Goal: Transaction & Acquisition: Subscribe to service/newsletter

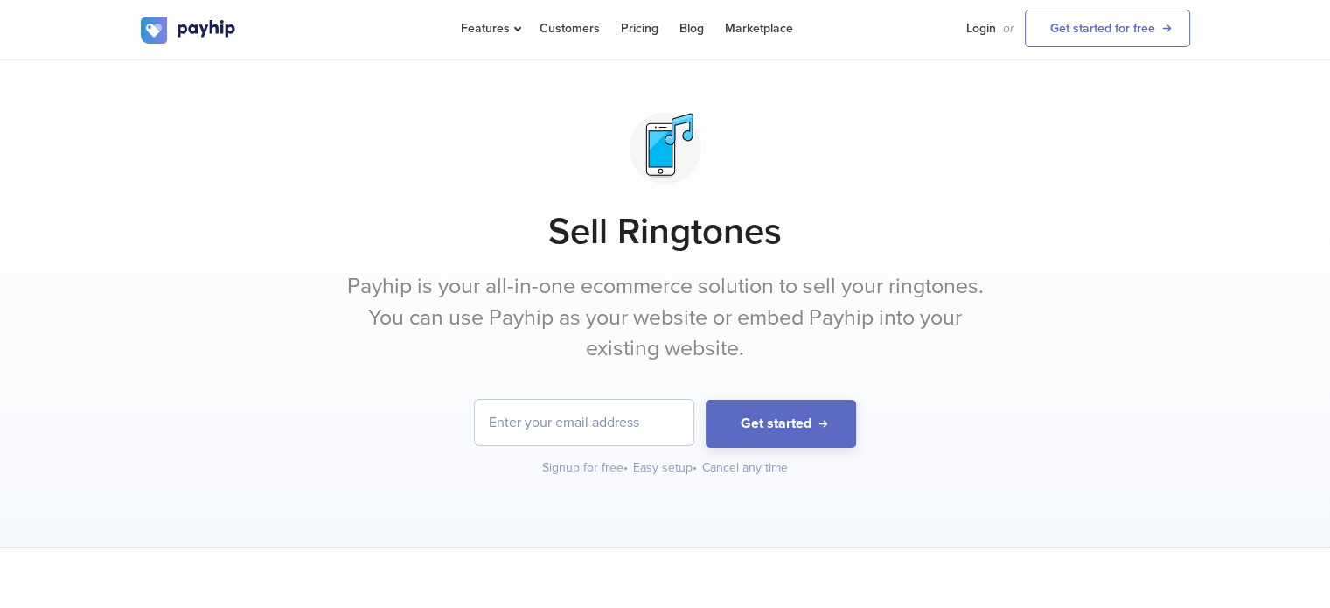
scroll to position [10, 0]
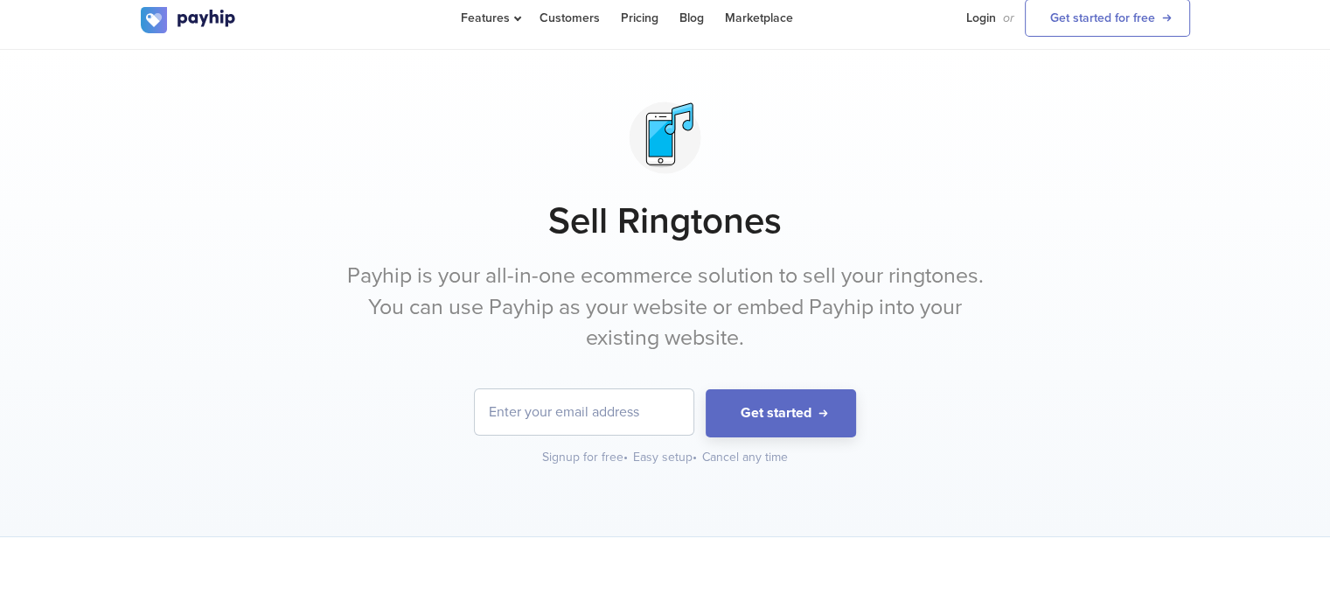
click at [423, 139] on div at bounding box center [665, 138] width 1049 height 88
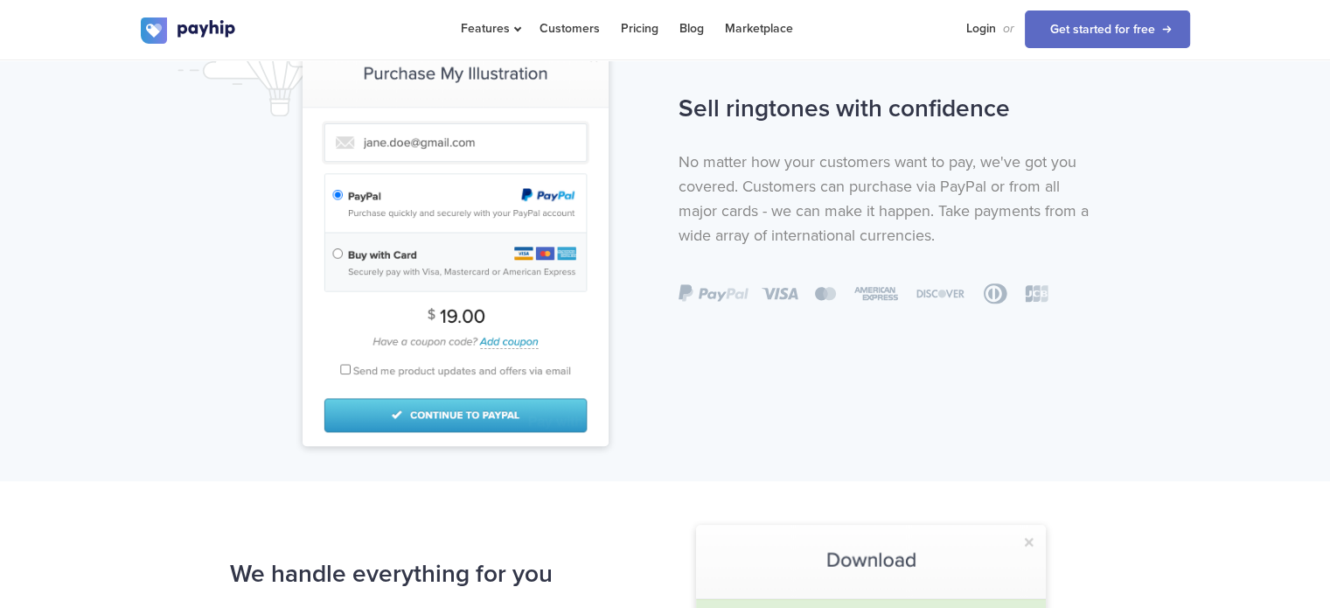
scroll to position [1106, 0]
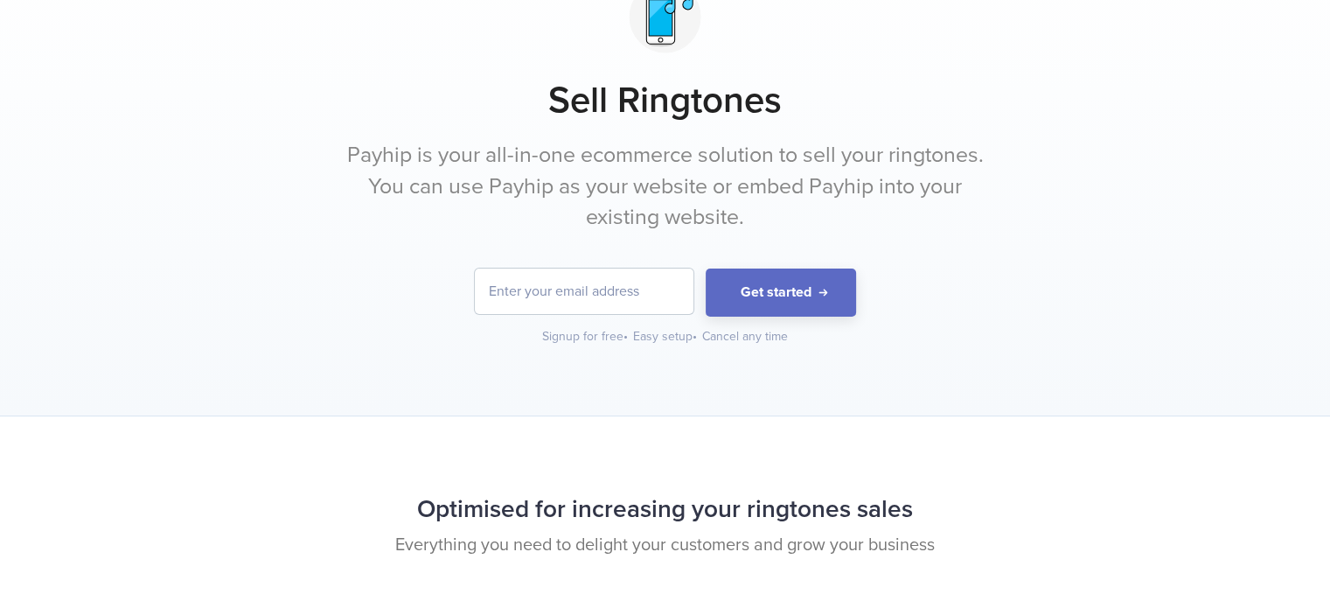
scroll to position [187, 0]
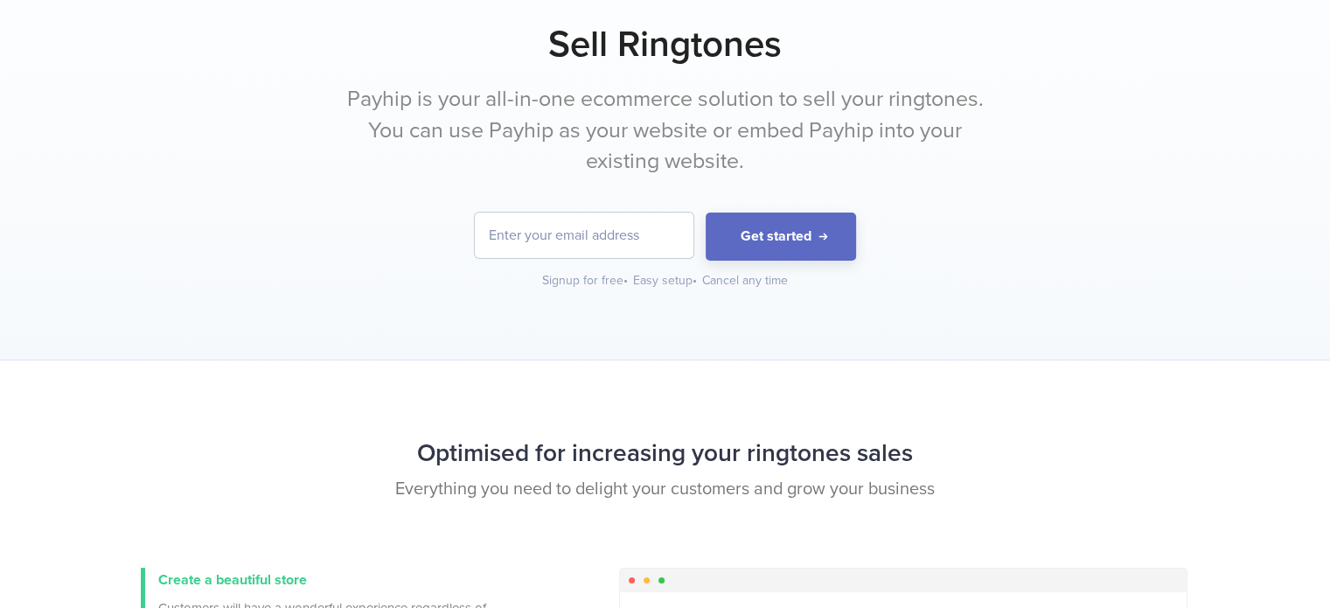
click at [526, 219] on input "email" at bounding box center [584, 234] width 219 height 45
type input "[EMAIL_ADDRESS][DOMAIN_NAME]"
click at [770, 235] on button "Get started" at bounding box center [781, 236] width 150 height 48
